Goal: Task Accomplishment & Management: Complete application form

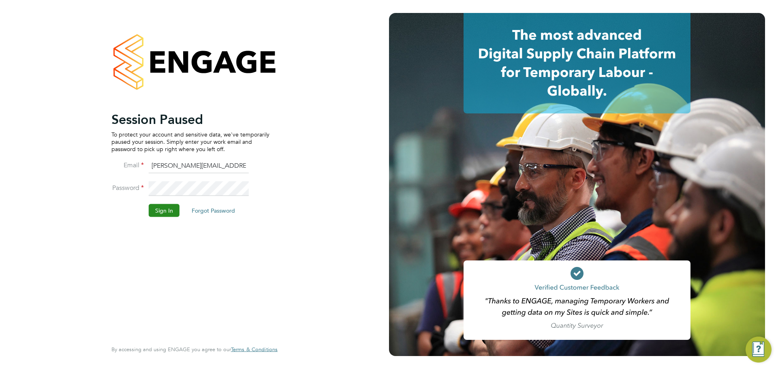
click at [164, 207] on button "Sign In" at bounding box center [164, 210] width 31 height 13
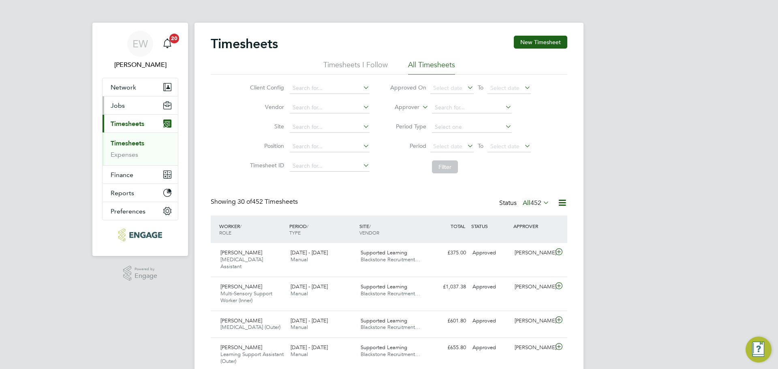
click at [123, 110] on button "Jobs" at bounding box center [140, 105] width 75 height 18
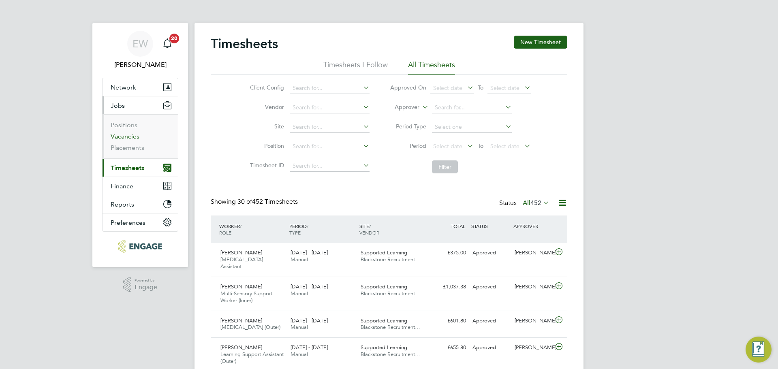
click at [124, 134] on link "Vacancies" at bounding box center [125, 137] width 29 height 8
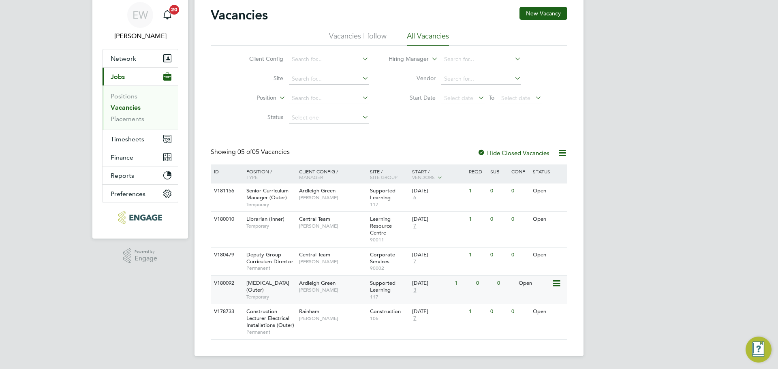
click at [279, 286] on div "Speech and Language Therapist (Outer) Temporary" at bounding box center [268, 290] width 57 height 28
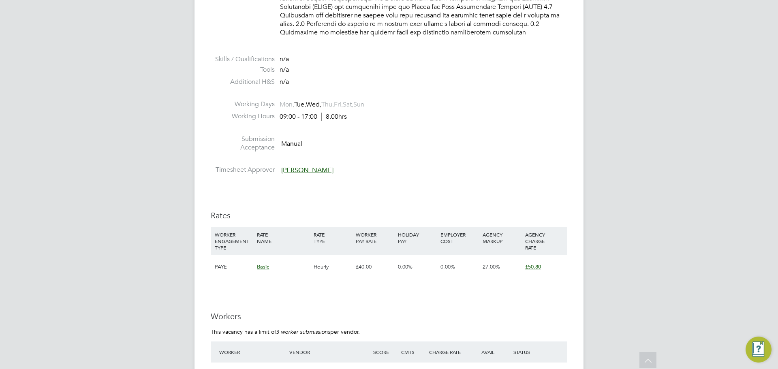
scroll to position [729, 0]
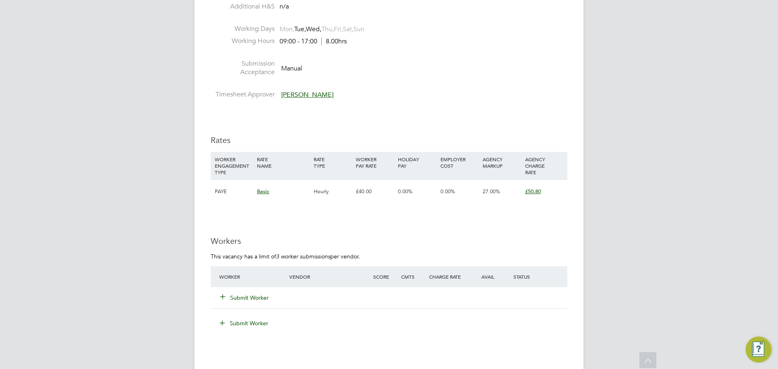
click at [246, 295] on button "Submit Worker" at bounding box center [244, 298] width 49 height 8
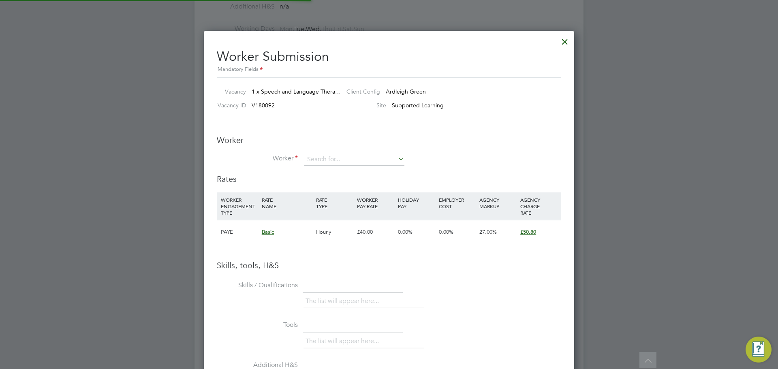
scroll to position [512, 371]
click at [321, 158] on input at bounding box center [354, 160] width 100 height 12
click at [342, 168] on li "Emil y Anning (43201)" at bounding box center [354, 171] width 101 height 11
type input "Emily Anning (43201)"
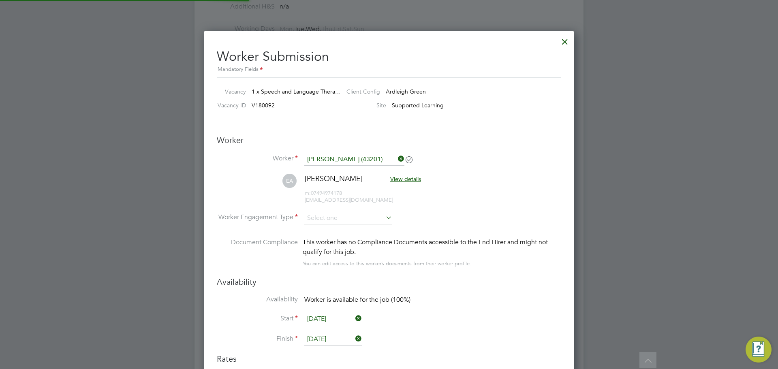
scroll to position [692, 371]
click at [340, 219] on input at bounding box center [348, 218] width 88 height 12
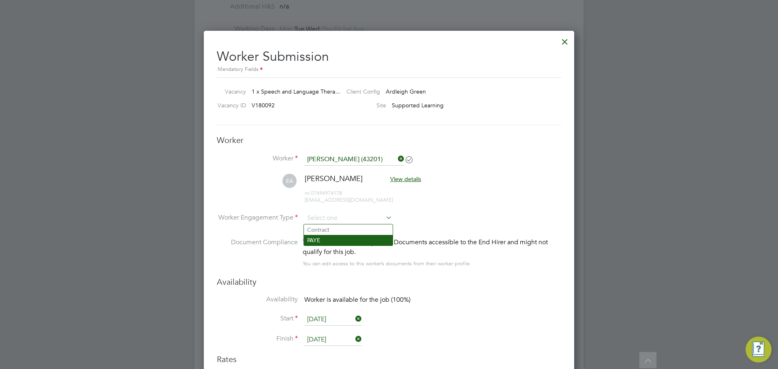
click at [328, 240] on li "PAYE" at bounding box center [348, 240] width 89 height 11
type input "PAYE"
click at [333, 217] on input at bounding box center [348, 218] width 88 height 12
click at [484, 312] on li "Availability Worker is available for the job (100%)" at bounding box center [389, 304] width 344 height 18
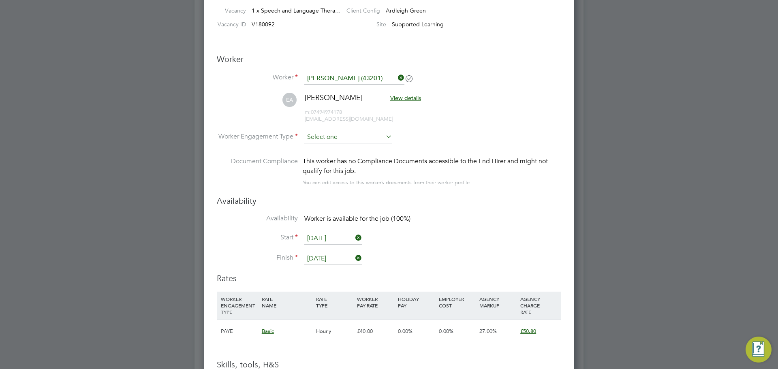
click at [362, 138] on input at bounding box center [348, 137] width 88 height 12
click at [327, 156] on li "PAYE" at bounding box center [348, 159] width 89 height 11
type input "PAYE"
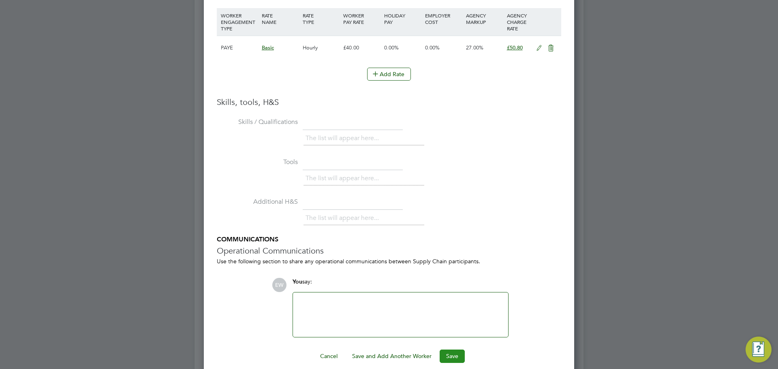
click at [449, 359] on button "Save" at bounding box center [452, 356] width 25 height 13
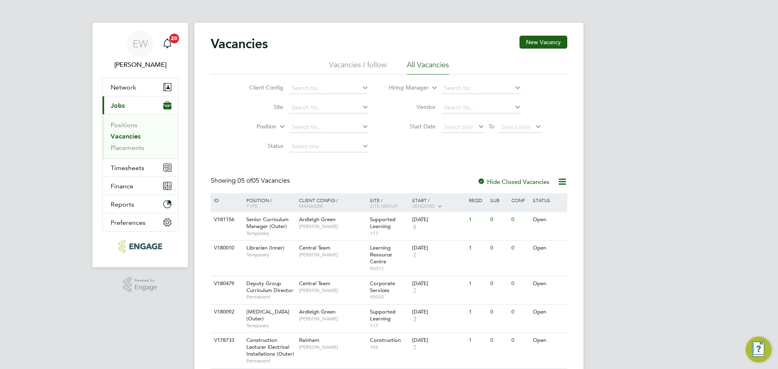
scroll to position [36, 0]
